Goal: Check status

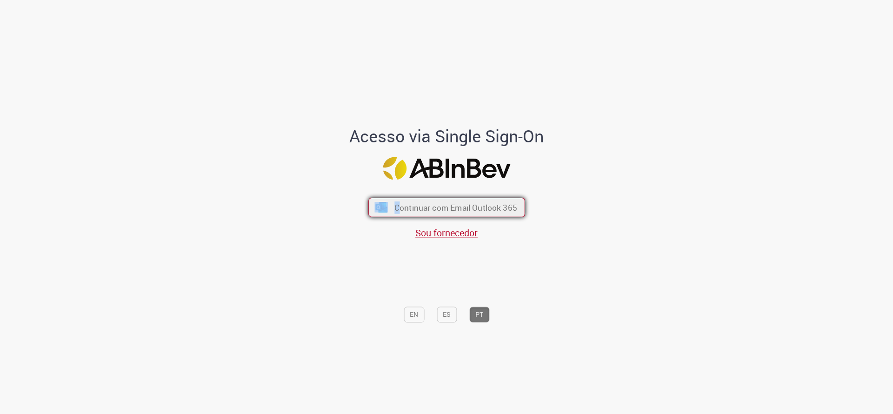
click at [394, 199] on div "Continuar com Email Outlook 365 Sou fornecedor" at bounding box center [446, 214] width 153 height 52
click at [394, 203] on span "Continuar com Email Outlook 365" at bounding box center [455, 207] width 123 height 11
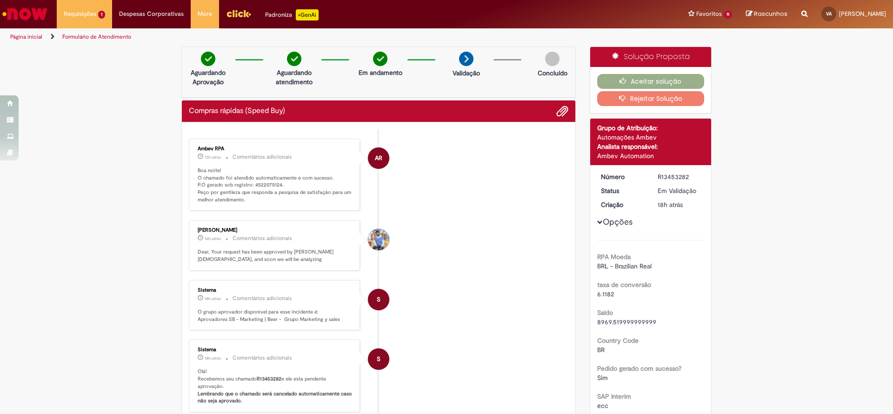
click at [261, 187] on p "Boa noite! O chamado foi atendido automaticamente e com sucesso. P.O gerado sob…" at bounding box center [275, 185] width 155 height 37
copy p "4522075124"
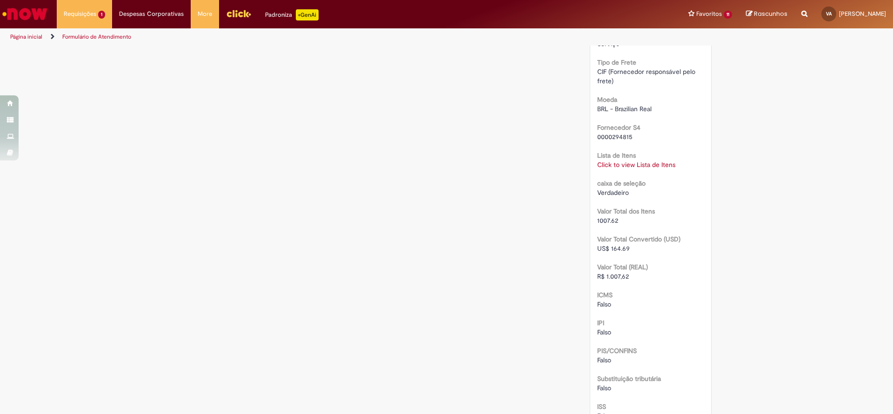
scroll to position [1046, 0]
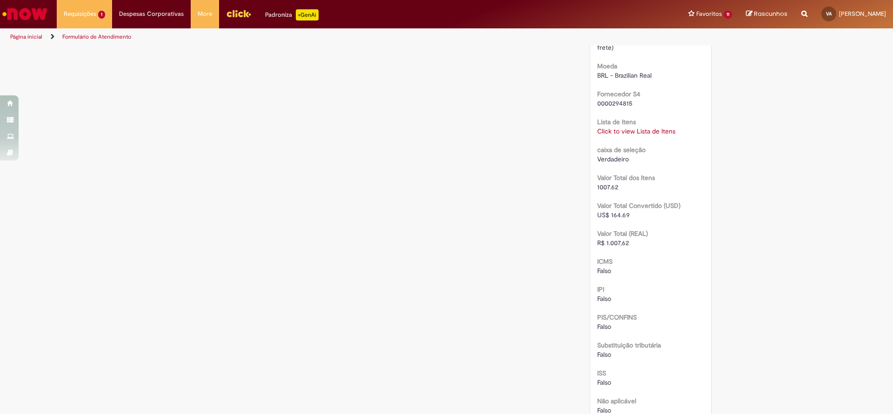
click at [620, 247] on span "R$ 1.007,62" at bounding box center [613, 243] width 32 height 8
copy div "R$ 1.007,62"
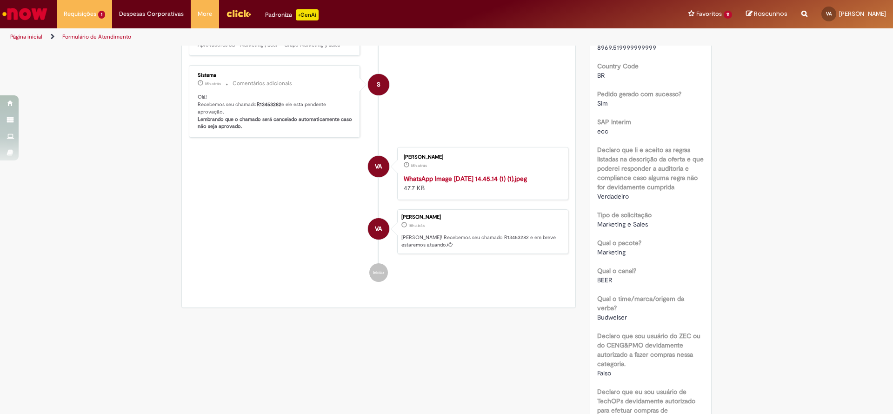
scroll to position [0, 0]
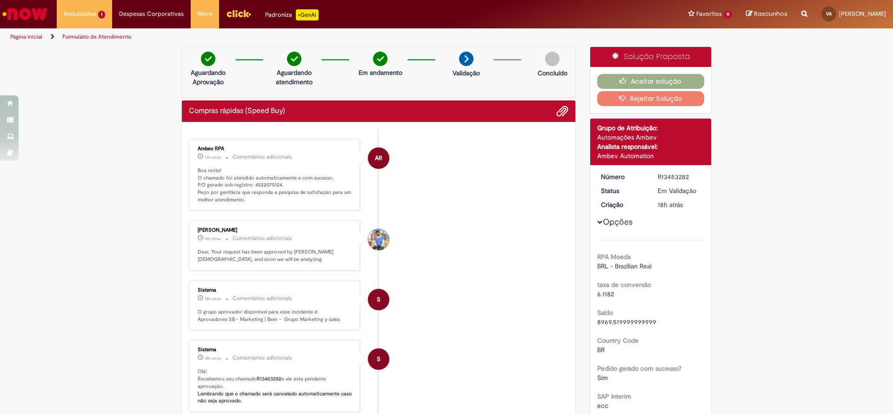
click at [262, 187] on p "Boa noite! O chamado foi atendido automaticamente e com sucesso. P.O gerado sob…" at bounding box center [275, 185] width 155 height 37
copy p "4522075124"
click at [667, 178] on div "R13453282" at bounding box center [679, 176] width 43 height 9
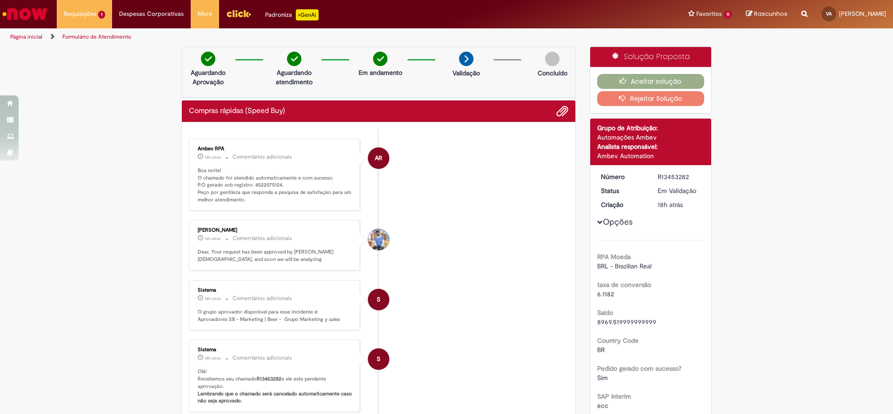
copy div "R13453282"
click at [629, 79] on button "Aceitar solução" at bounding box center [650, 81] width 107 height 15
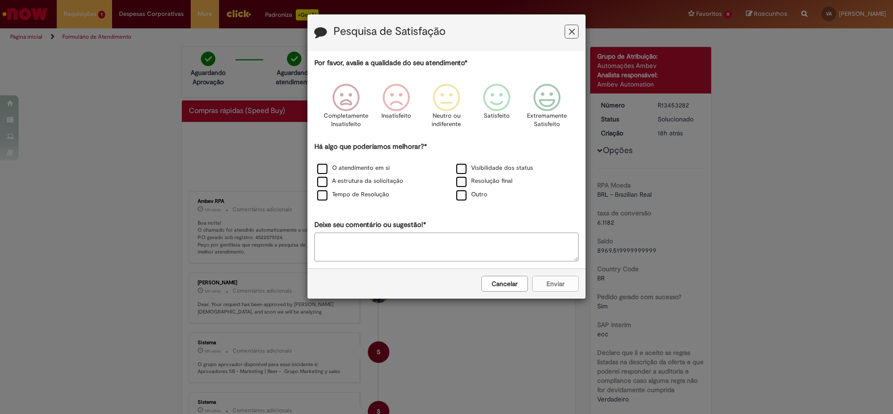
click at [564, 32] on h3 "Pesquisa de Satisfação" at bounding box center [446, 33] width 264 height 14
click at [573, 33] on icon "Feedback" at bounding box center [572, 32] width 6 height 10
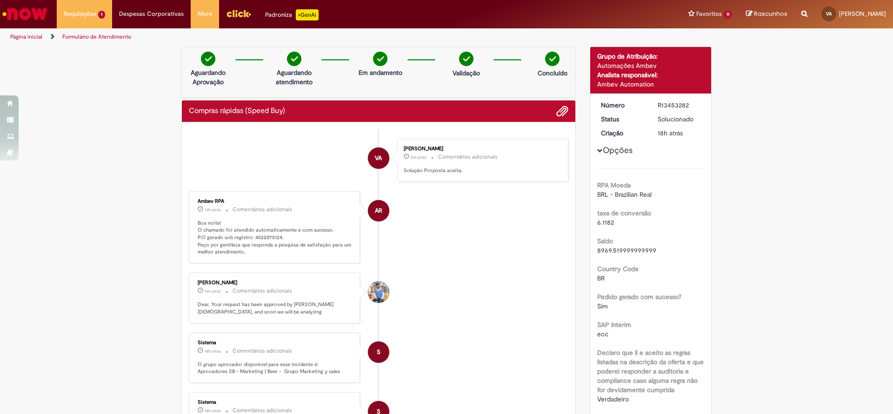
click at [50, 20] on div "Requisições 1 Exibir Todas as Solicitações Compras rápidas (Speed Buy) 18h atrá…" at bounding box center [471, 14] width 843 height 28
click at [38, 14] on img "Ir para a Homepage" at bounding box center [25, 14] width 48 height 19
